Goal: Book appointment/travel/reservation

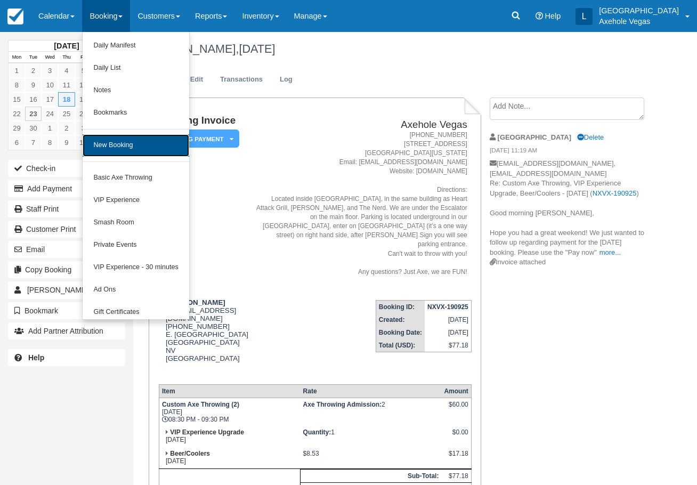
click at [112, 151] on link "New Booking" at bounding box center [136, 145] width 106 height 22
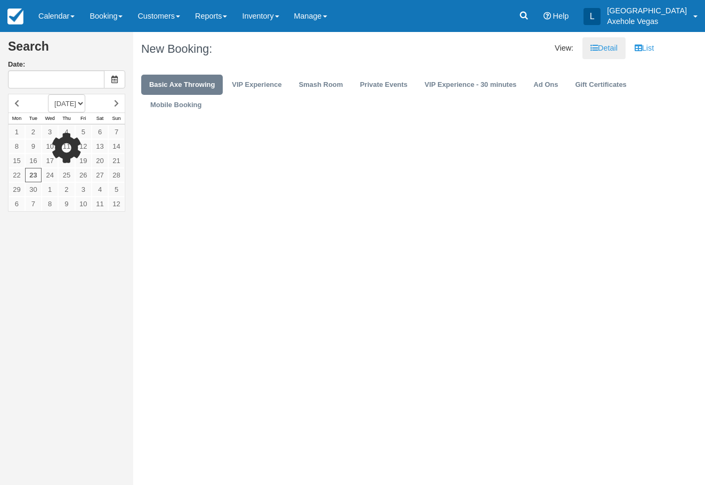
type input "Tue 23 Sep 2025"
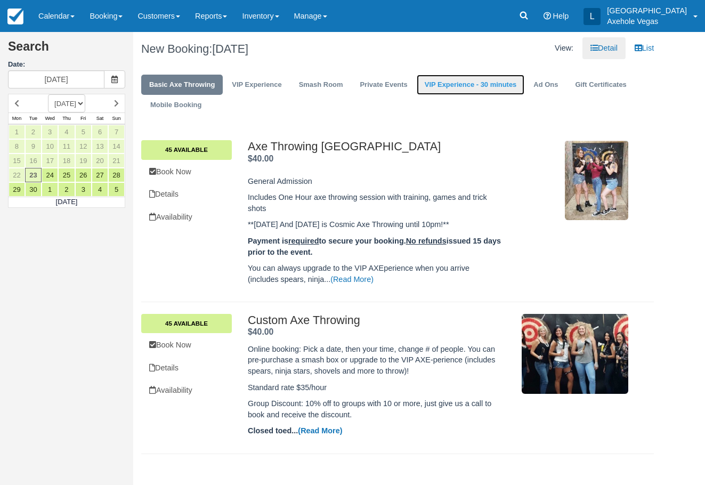
click at [441, 86] on link "VIP Experience - 30 minutes" at bounding box center [471, 85] width 108 height 21
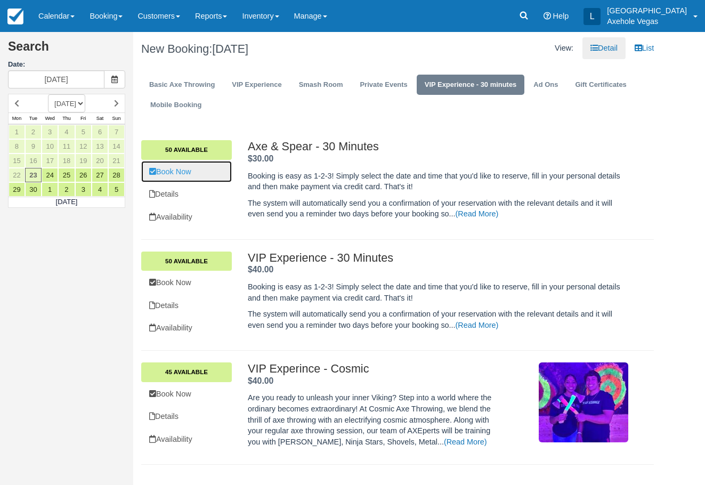
click at [191, 172] on link "Book Now" at bounding box center [186, 172] width 91 height 22
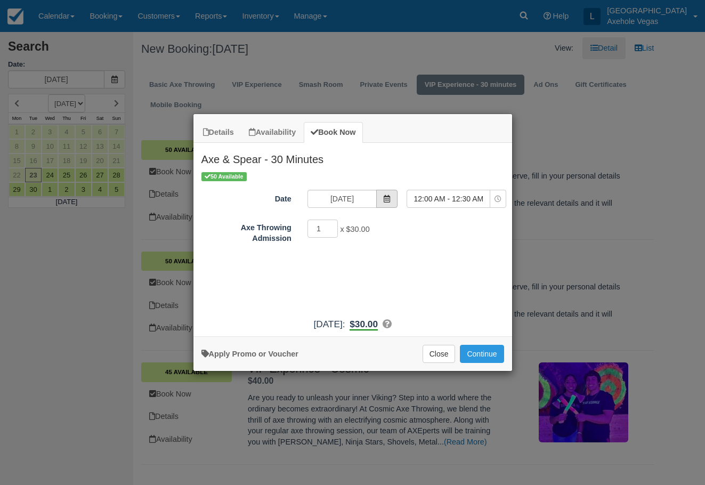
click at [380, 198] on span "Item Modal" at bounding box center [386, 199] width 21 height 18
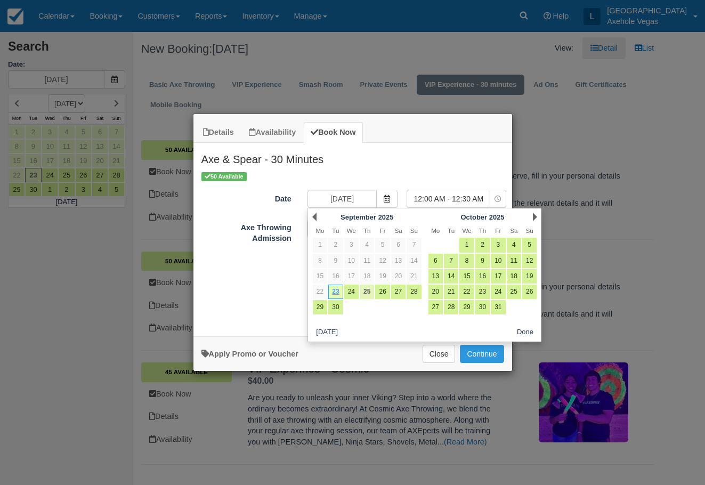
click at [365, 292] on link "25" at bounding box center [367, 292] width 14 height 14
type input "Thu 25 Sep 2025"
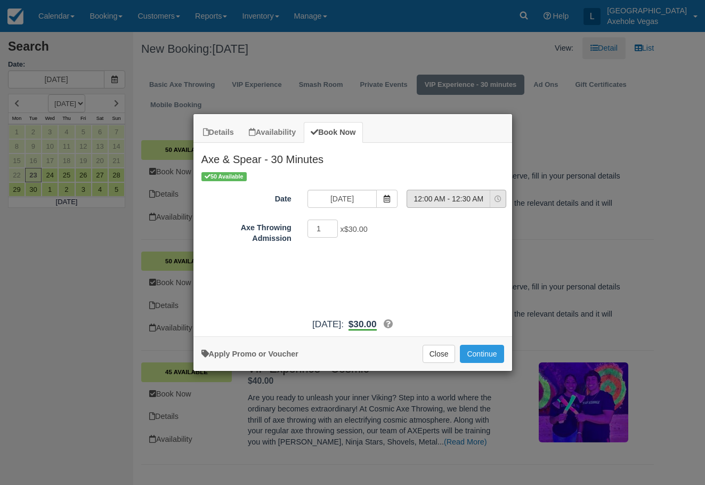
click at [484, 199] on span "12:00 AM - 12:30 AM" at bounding box center [448, 199] width 83 height 11
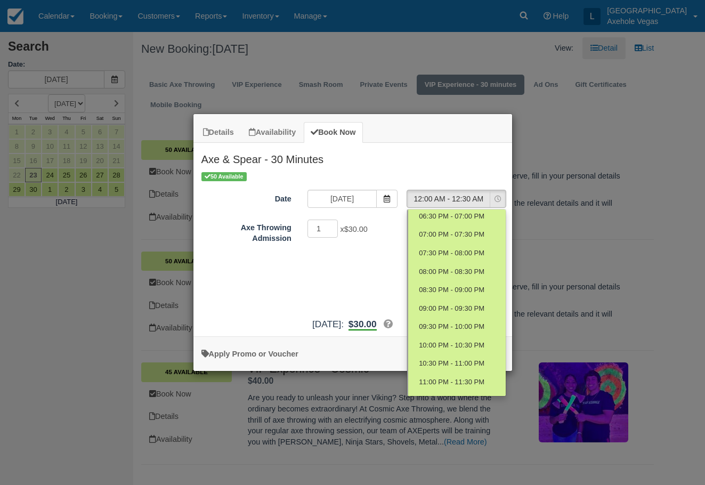
scroll to position [348, 0]
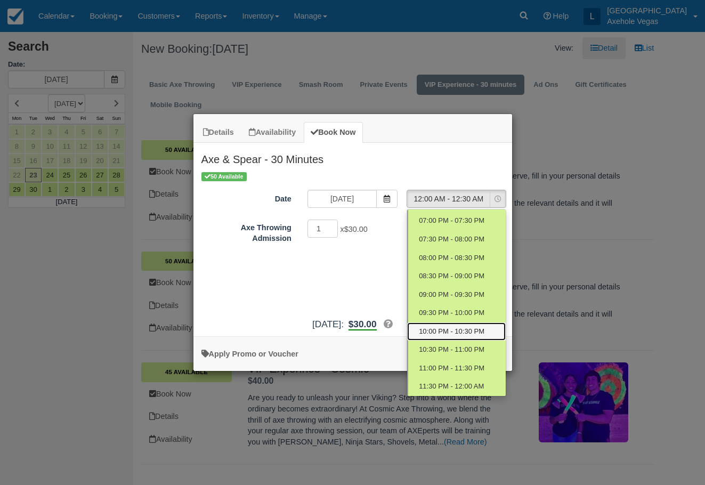
click at [451, 331] on span "10:00 PM - 10:30 PM" at bounding box center [452, 332] width 66 height 10
select select "25"
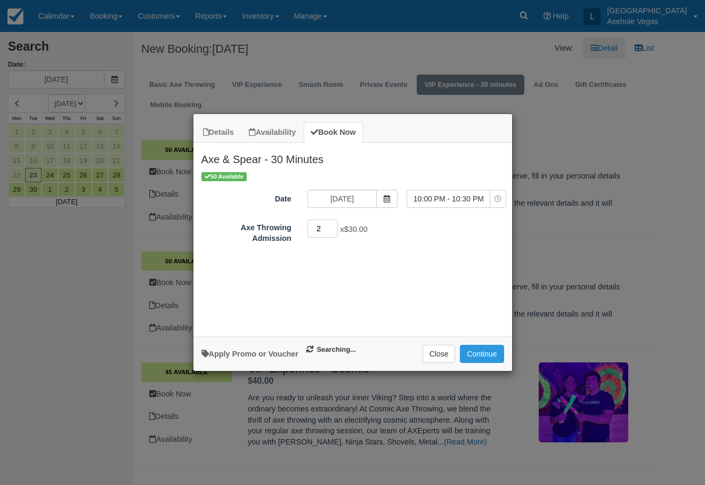
type input "2"
click at [335, 227] on input "2" at bounding box center [323, 229] width 31 height 18
click at [284, 353] on link "Apply Promo or Voucher" at bounding box center [250, 354] width 97 height 9
type input "h"
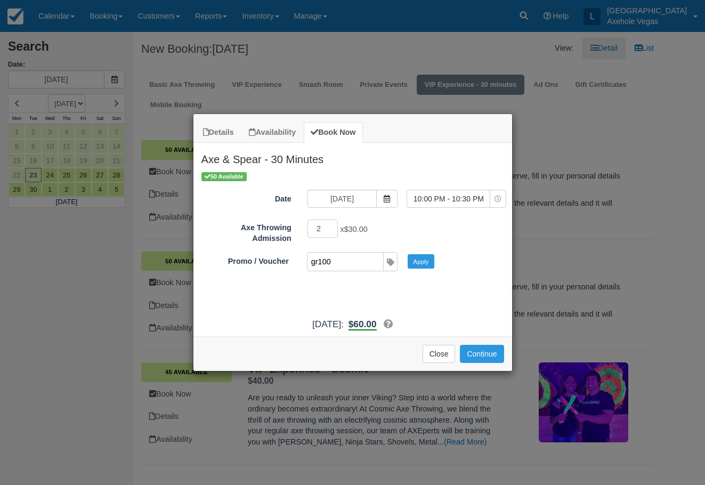
type input "gr100"
click at [408, 254] on button "Apply" at bounding box center [421, 261] width 27 height 14
click at [481, 354] on button "Continue" at bounding box center [482, 354] width 44 height 18
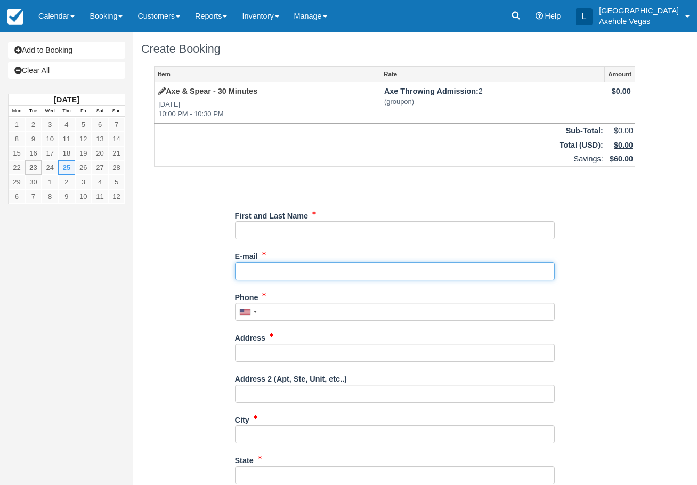
drag, startPoint x: 325, startPoint y: 274, endPoint x: 334, endPoint y: 274, distance: 8.5
click at [326, 273] on input "E-mail" at bounding box center [395, 271] width 320 height 18
type input "[EMAIL_ADDRESS][DOMAIN_NAME]"
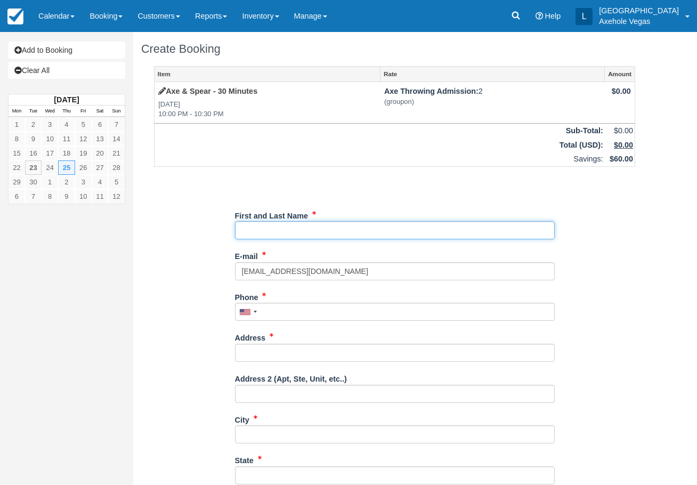
type input "London Cochrane"
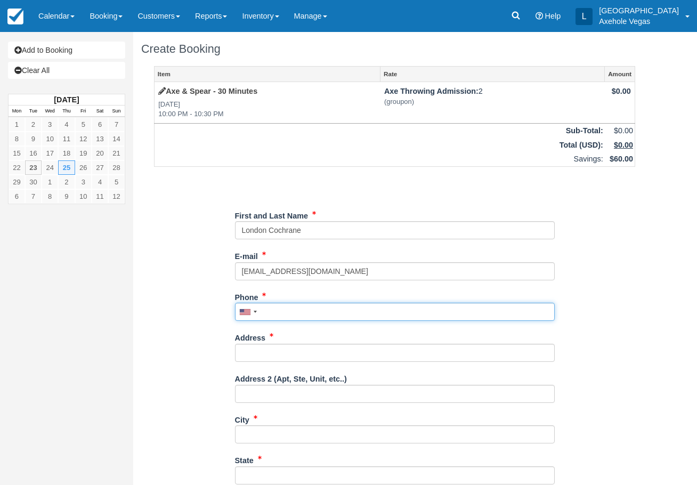
type input "7027767640"
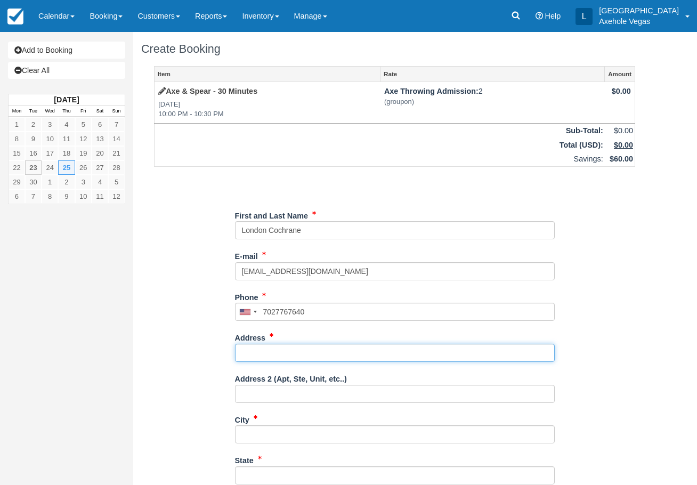
type input "[STREET_ADDRESS]"
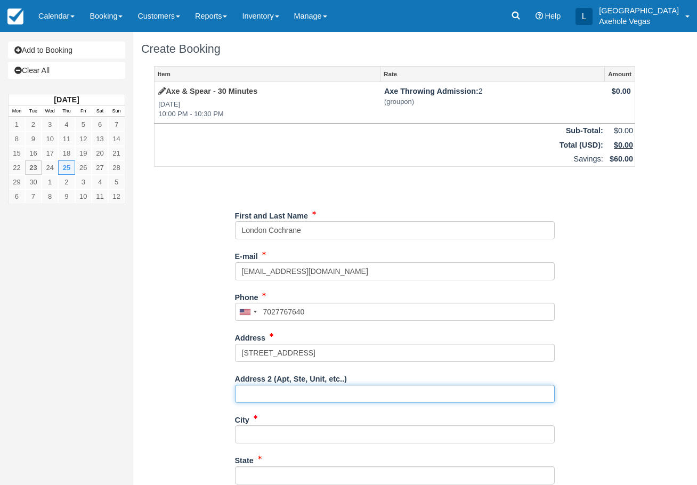
type input "Ste 163"
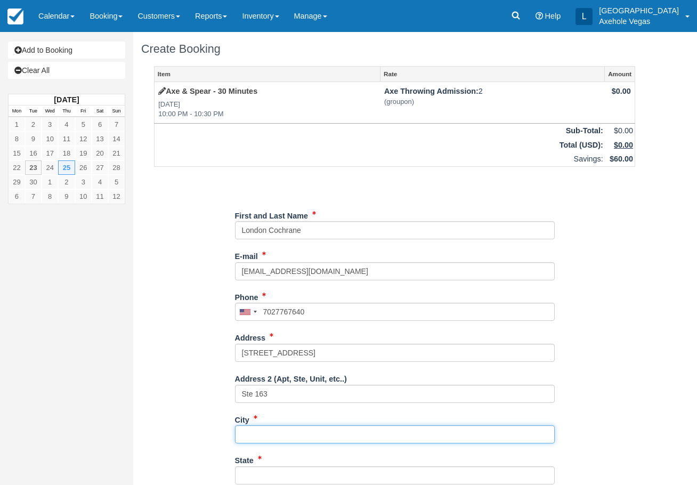
type input "[GEOGRAPHIC_DATA]"
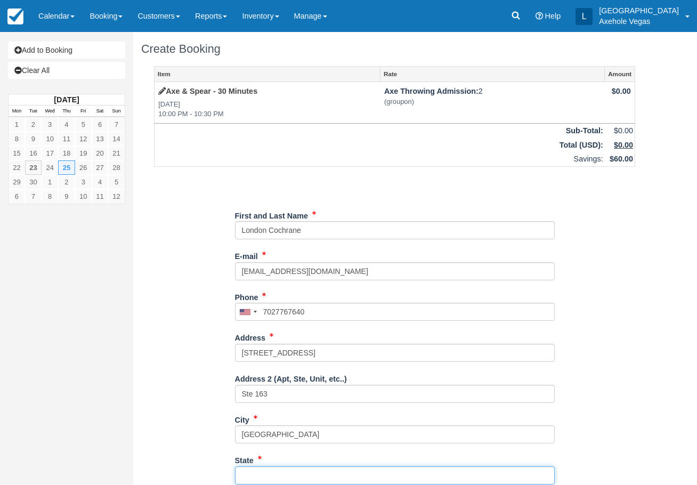
type input "NV"
type input "[GEOGRAPHIC_DATA]"
type input "89101"
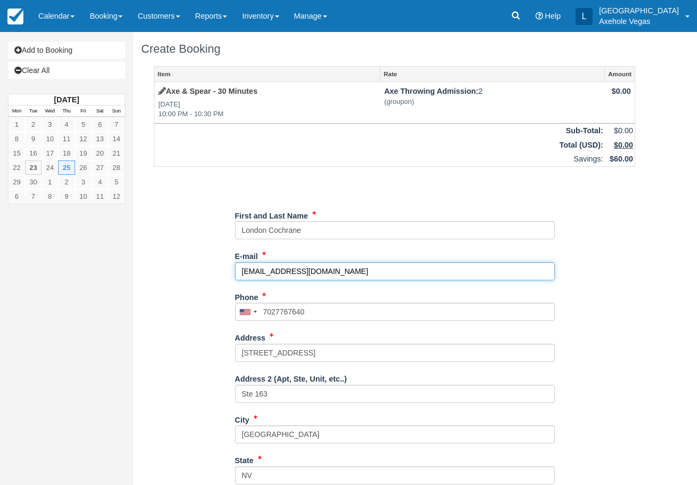
type input "[PHONE_NUMBER]"
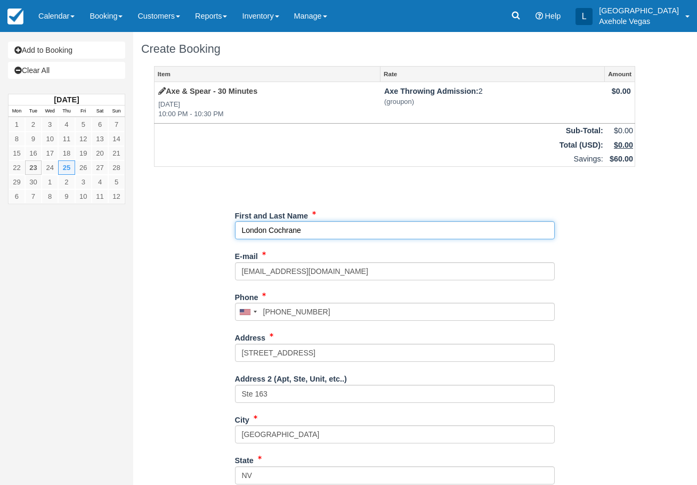
drag, startPoint x: 287, startPoint y: 229, endPoint x: 198, endPoint y: 222, distance: 89.3
click at [198, 222] on div "Item Rate Amount Axe & Spear - 30 Minutes [DATE] 10:00 PM - 10:30 PM Axe Throwi…" at bounding box center [394, 346] width 507 height 560
type input "[PERSON_NAME]"
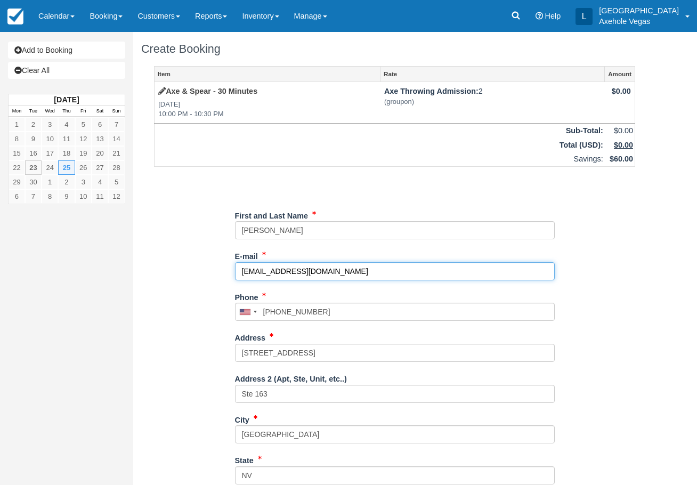
drag, startPoint x: 344, startPoint y: 271, endPoint x: 229, endPoint y: 274, distance: 115.2
click at [229, 273] on div "Item Rate Amount Axe & Spear - 30 Minutes [DATE] 10:00 PM - 10:30 PM Axe Throwi…" at bounding box center [394, 346] width 507 height 560
click at [246, 270] on input "[EMAIL_ADDRESS][DOMAIN_NAME]" at bounding box center [395, 271] width 320 height 18
type input "[EMAIL_ADDRESS][DOMAIN_NAME]"
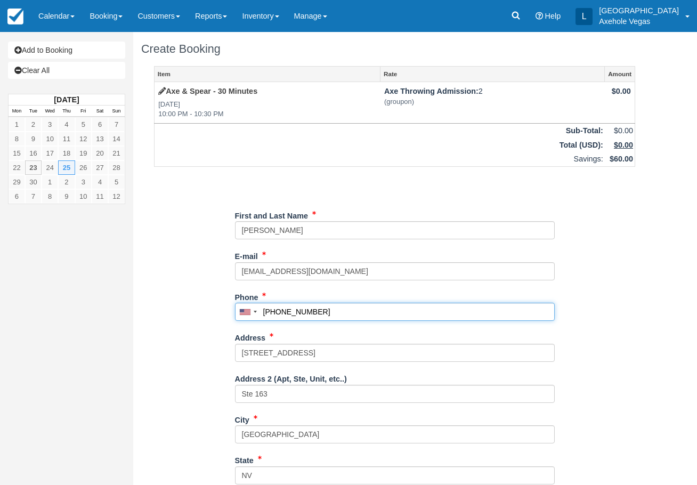
drag, startPoint x: 334, startPoint y: 310, endPoint x: 234, endPoint y: 310, distance: 100.2
click at [234, 310] on div "Item Rate Amount Axe & Spear - 30 Minutes [DATE] 10:00 PM - 10:30 PM Axe Throwi…" at bounding box center [394, 346] width 507 height 560
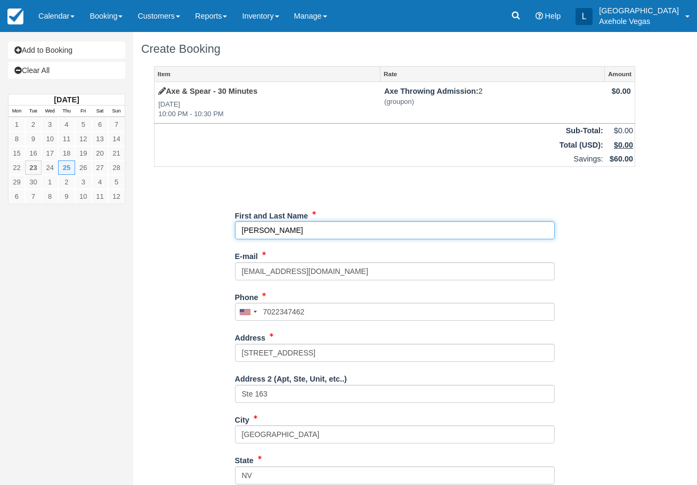
type input "[PHONE_NUMBER]"
drag, startPoint x: 305, startPoint y: 231, endPoint x: 192, endPoint y: 230, distance: 113.6
click at [192, 230] on div "Item Rate Amount Axe & Spear - 30 Minutes [DATE] 10:00 PM - 10:30 PM Axe Throwi…" at bounding box center [394, 346] width 507 height 560
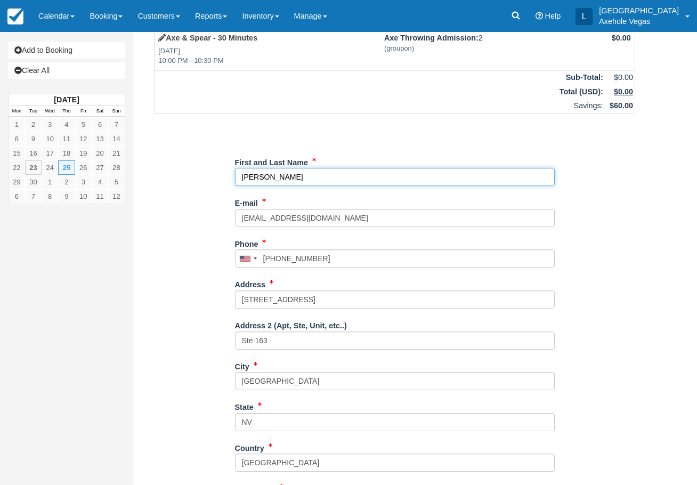
scroll to position [167, 0]
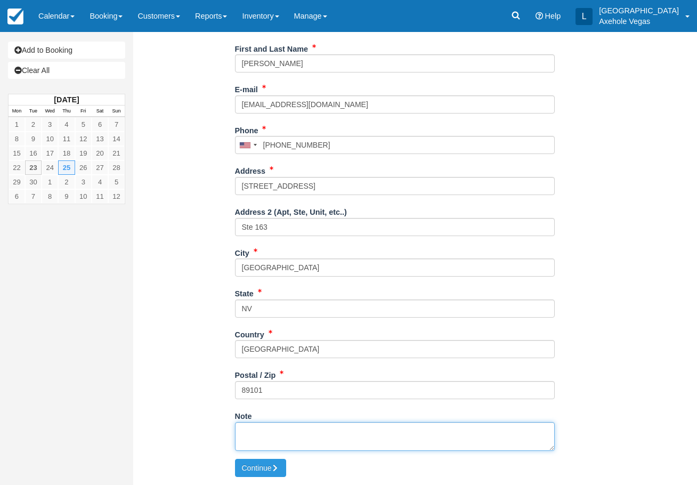
click at [264, 430] on textarea "Note" at bounding box center [395, 436] width 320 height 29
click at [303, 423] on textarea "Groupon # Axe & Spear RDMD [DATE] [PERSON_NAME] - Phone" at bounding box center [395, 436] width 320 height 29
paste textarea "87655746"
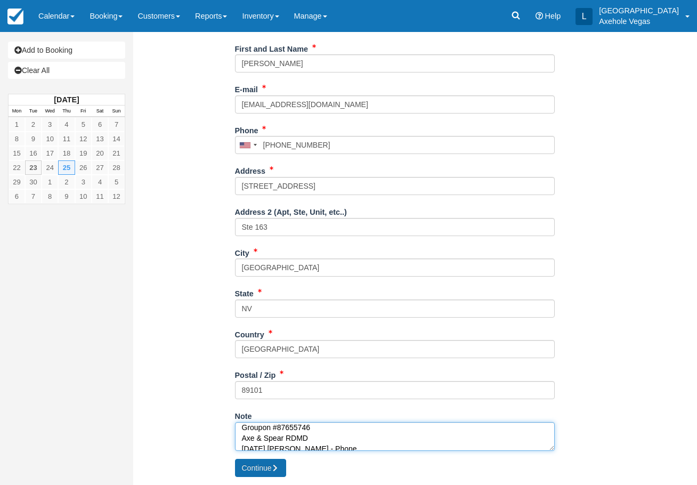
type textarea "Groupon #87655746 Axe & Spear RDMD [DATE] [PERSON_NAME] - Phone"
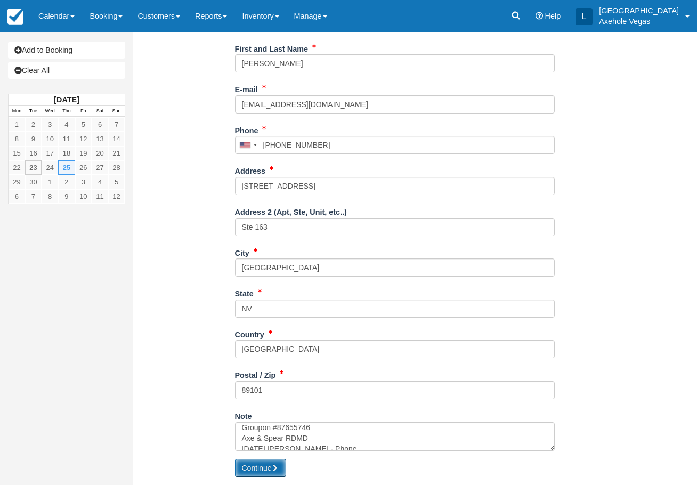
click at [259, 463] on button "Continue" at bounding box center [260, 468] width 51 height 18
type input "[PHONE_NUMBER]"
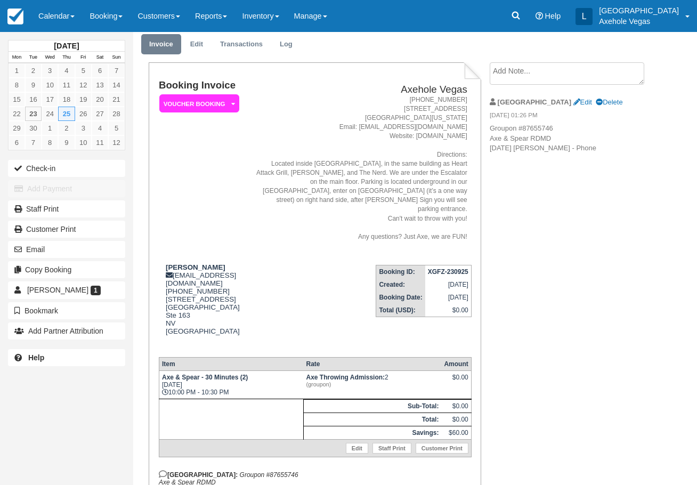
scroll to position [89, 0]
